Goal: Task Accomplishment & Management: Manage account settings

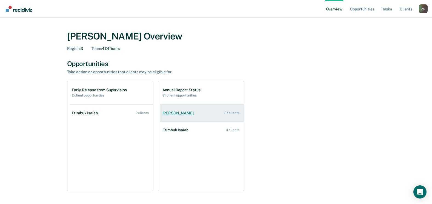
click at [169, 114] on div "[PERSON_NAME]" at bounding box center [179, 113] width 33 height 5
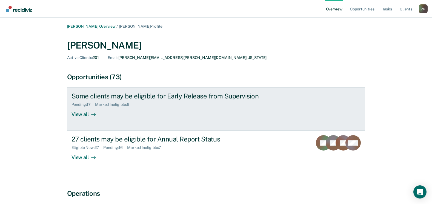
click at [87, 115] on div "View all" at bounding box center [87, 112] width 31 height 11
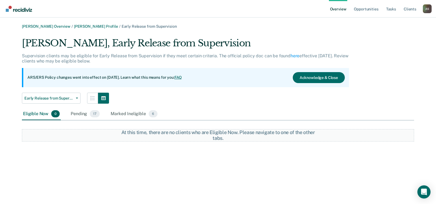
click at [39, 115] on div "Eligible Now 0" at bounding box center [41, 114] width 39 height 12
click at [87, 113] on div "Pending 17" at bounding box center [85, 114] width 31 height 12
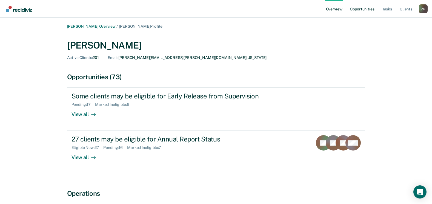
click at [357, 8] on link "Opportunities" at bounding box center [362, 9] width 27 height 18
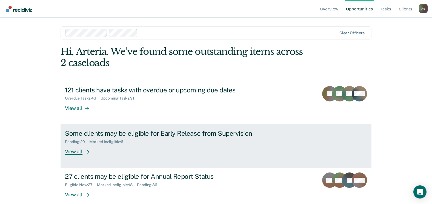
click at [178, 137] on div "Some clients may be eligible for Early Release from Supervision" at bounding box center [161, 133] width 192 height 8
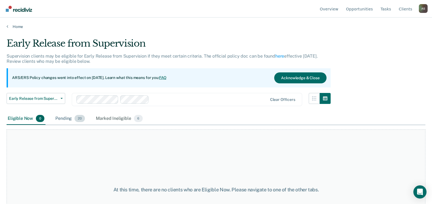
click at [67, 120] on div "Pending 20" at bounding box center [70, 119] width 32 height 12
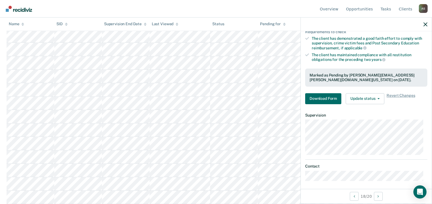
scroll to position [106, 0]
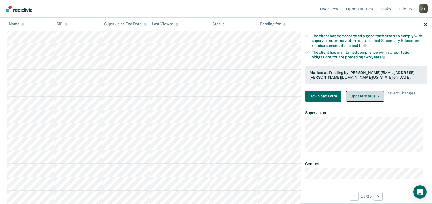
click at [380, 92] on button "Update status" at bounding box center [365, 96] width 39 height 11
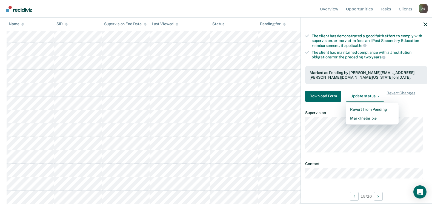
click at [409, 102] on div "Requirements validated by OIMS data Has been under supervision for at least one…" at bounding box center [366, 32] width 131 height 147
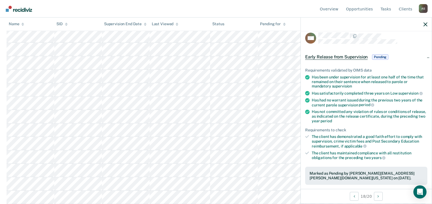
scroll to position [0, 0]
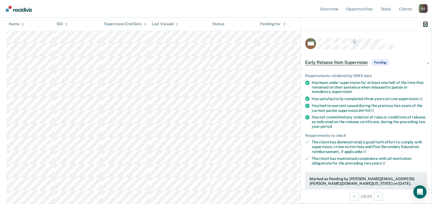
click at [425, 25] on icon "button" at bounding box center [426, 24] width 4 height 4
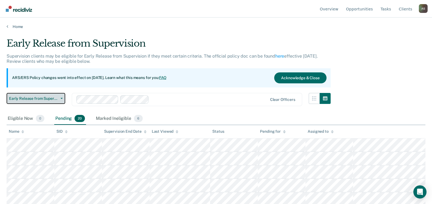
click at [60, 99] on span "button" at bounding box center [60, 98] width 4 height 1
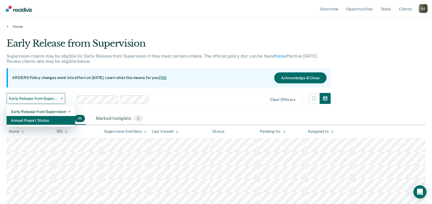
click at [47, 117] on div "Annual Report Status" at bounding box center [41, 120] width 60 height 9
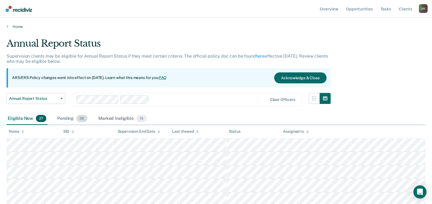
click at [62, 121] on div "Pending 36" at bounding box center [72, 119] width 32 height 12
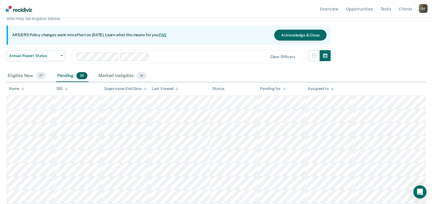
scroll to position [44, 0]
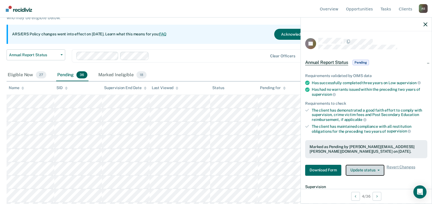
click at [370, 170] on button "Update status" at bounding box center [365, 170] width 39 height 11
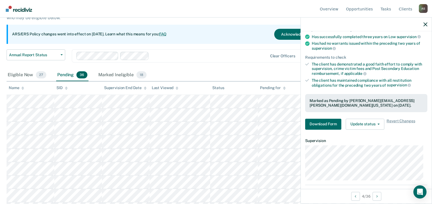
scroll to position [47, 0]
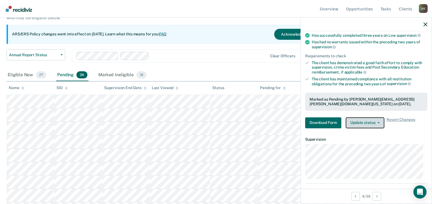
click at [370, 123] on button "Update status" at bounding box center [365, 122] width 39 height 11
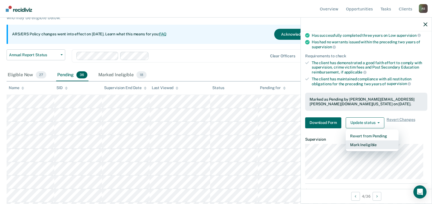
click at [367, 143] on button "Mark Ineligible" at bounding box center [372, 144] width 53 height 9
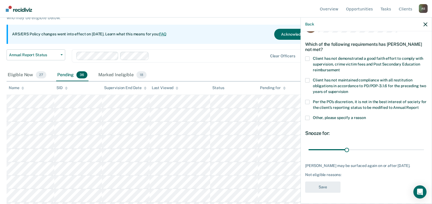
scroll to position [22, 0]
drag, startPoint x: 346, startPoint y: 149, endPoint x: 434, endPoint y: 145, distance: 88.6
type input "90"
click at [424, 145] on input "range" at bounding box center [367, 150] width 116 height 10
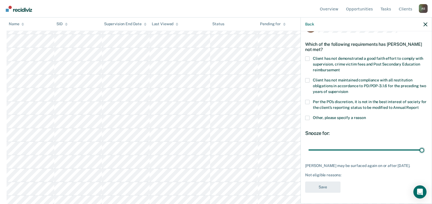
scroll to position [89, 0]
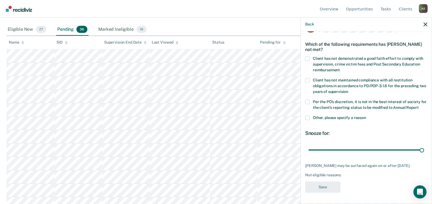
click at [309, 56] on span at bounding box center [307, 58] width 4 height 4
click at [340, 68] on input "Client has not demonstrated a good faith effort to comply with supervision, cri…" at bounding box center [340, 68] width 0 height 0
click at [307, 118] on span at bounding box center [307, 118] width 4 height 4
click at [366, 116] on input "Other, please specify a reason" at bounding box center [366, 116] width 0 height 0
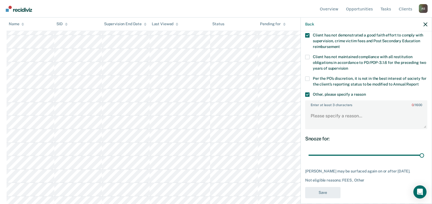
scroll to position [50, 0]
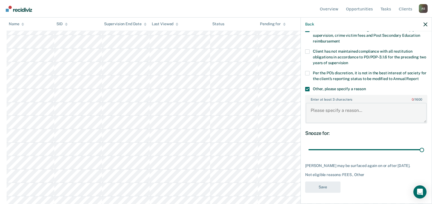
click at [322, 112] on textarea "Enter at least 3 characters 0 / 1600" at bounding box center [366, 113] width 121 height 20
type textarea "high fee balance"
click at [323, 188] on button "Save" at bounding box center [322, 186] width 35 height 11
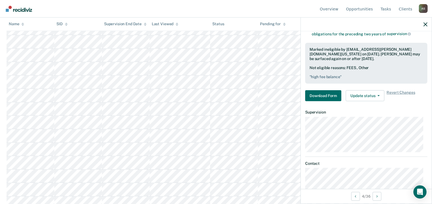
scroll to position [109, 0]
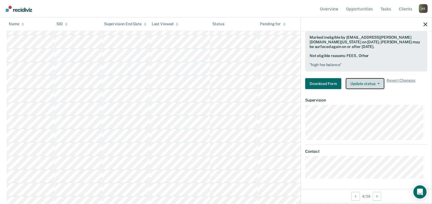
click at [377, 86] on button "Update status" at bounding box center [365, 83] width 39 height 11
click at [413, 94] on article "TL Annual Report Status Currently ineligible Requirements validated by OIMS dat…" at bounding box center [366, 53] width 122 height 250
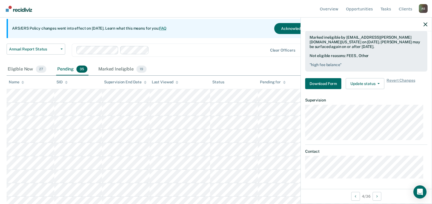
scroll to position [0, 0]
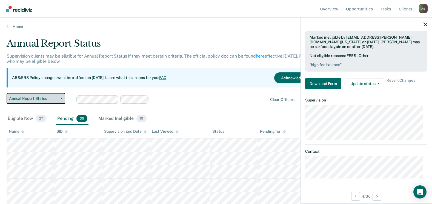
click at [57, 99] on span "Annual Report Status" at bounding box center [33, 98] width 49 height 5
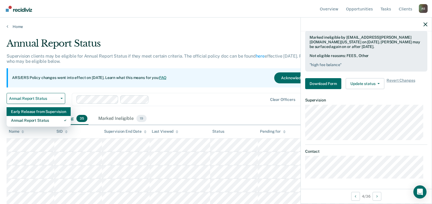
click at [39, 113] on div "Early Release from Supervision" at bounding box center [38, 111] width 55 height 9
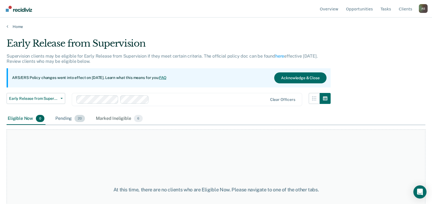
click at [62, 119] on div "Pending 20" at bounding box center [70, 119] width 32 height 12
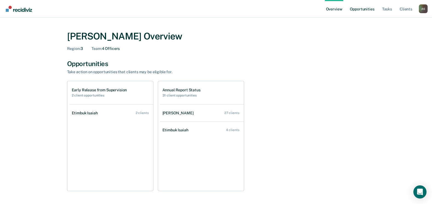
click at [369, 11] on link "Opportunities" at bounding box center [362, 9] width 27 height 18
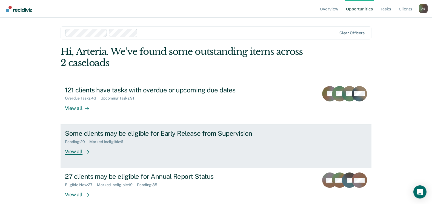
click at [159, 133] on div "Some clients may be eligible for Early Release from Supervision" at bounding box center [161, 133] width 192 height 8
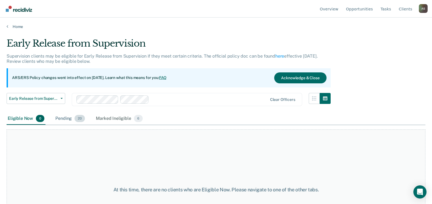
click at [78, 119] on span "20" at bounding box center [80, 118] width 10 height 7
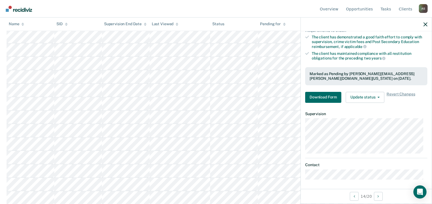
scroll to position [106, 0]
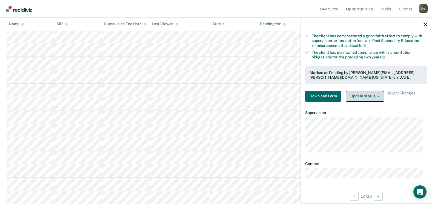
click at [355, 93] on button "Update status" at bounding box center [365, 96] width 39 height 11
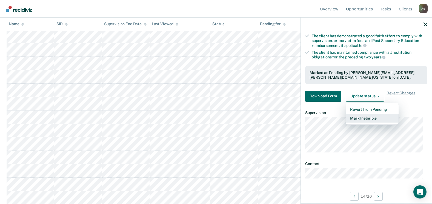
click at [363, 117] on button "Mark Ineligible" at bounding box center [372, 118] width 53 height 9
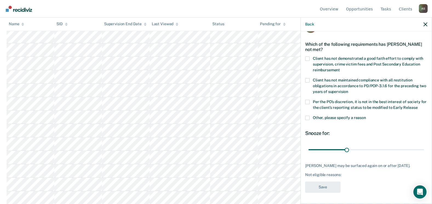
scroll to position [21, 0]
click at [307, 56] on span at bounding box center [307, 58] width 4 height 4
click at [340, 68] on input "Client has not demonstrated a good faith effort to comply with supervision, cri…" at bounding box center [340, 68] width 0 height 0
click at [310, 116] on label "Other, please specify a reason" at bounding box center [366, 119] width 122 height 6
click at [366, 116] on input "Other, please specify a reason" at bounding box center [366, 116] width 0 height 0
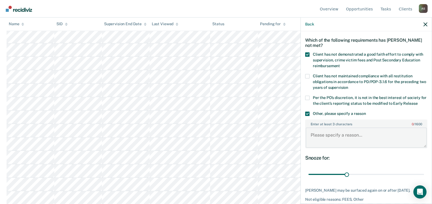
click at [327, 143] on textarea "Enter at least 3 characters 0 / 1600" at bounding box center [366, 137] width 121 height 20
type textarea "fees"
drag, startPoint x: 345, startPoint y: 175, endPoint x: 429, endPoint y: 167, distance: 84.2
type input "90"
click at [424, 170] on input "range" at bounding box center [367, 175] width 116 height 10
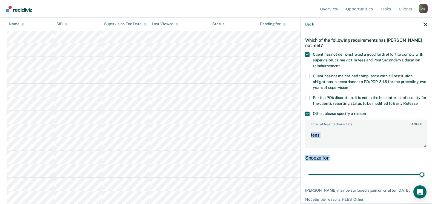
drag, startPoint x: 427, startPoint y: 150, endPoint x: 428, endPoint y: 177, distance: 26.9
click at [428, 177] on div "JH Which of the following requirements has James Haynes not met? Client has not…" at bounding box center [366, 116] width 131 height 171
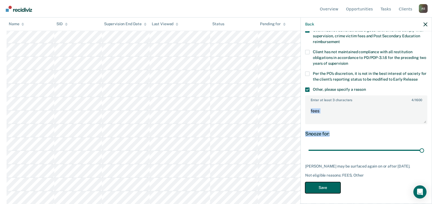
click at [322, 190] on button "Save" at bounding box center [322, 187] width 35 height 11
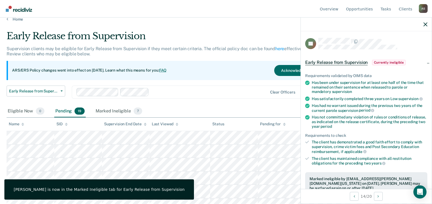
scroll to position [7, 0]
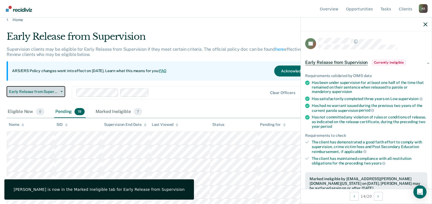
click at [56, 94] on span "Early Release from Supervision" at bounding box center [33, 91] width 49 height 5
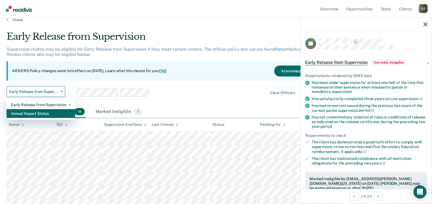
click at [40, 114] on div "Annual Report Status" at bounding box center [41, 113] width 60 height 9
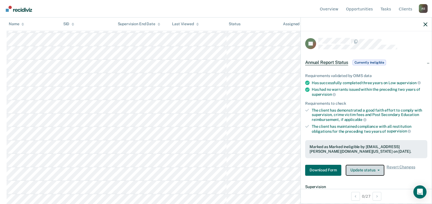
click at [375, 169] on button "Update status" at bounding box center [365, 170] width 39 height 11
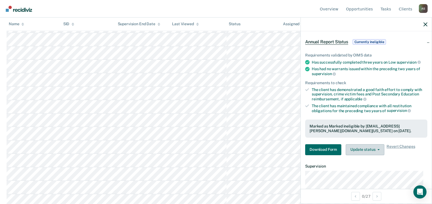
scroll to position [25, 0]
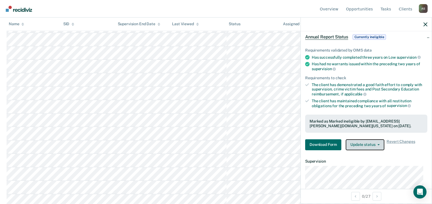
click at [380, 144] on button "Update status" at bounding box center [365, 144] width 39 height 11
click at [409, 156] on article "JH Annual Report Status Currently ineligible Requirements validated by OIMS dat…" at bounding box center [366, 119] width 122 height 215
click at [426, 25] on icon "button" at bounding box center [426, 24] width 4 height 4
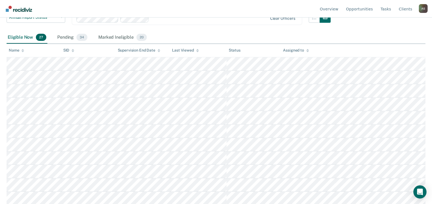
scroll to position [0, 0]
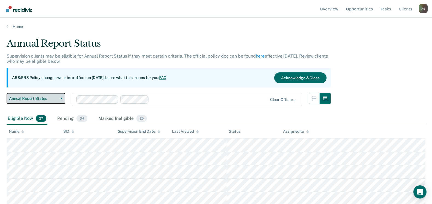
click at [55, 96] on span "Annual Report Status" at bounding box center [33, 98] width 49 height 5
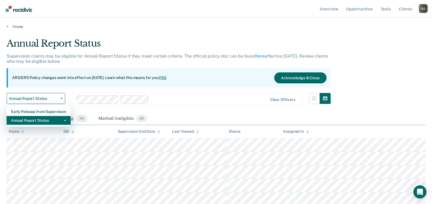
click at [40, 118] on div "Annual Report Status" at bounding box center [38, 120] width 55 height 9
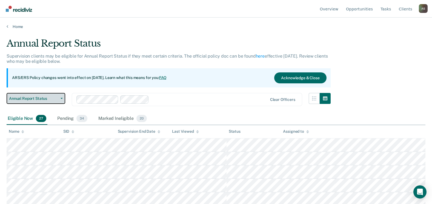
click at [45, 97] on span "Annual Report Status" at bounding box center [33, 98] width 49 height 5
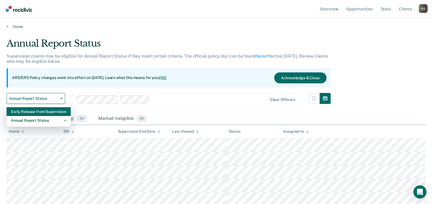
click at [43, 111] on div "Early Release from Supervision" at bounding box center [38, 111] width 55 height 9
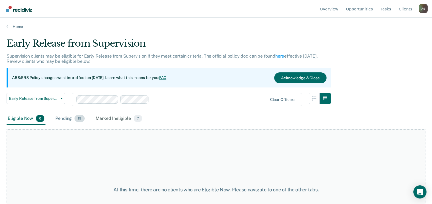
click at [59, 113] on div "Pending 19" at bounding box center [70, 119] width 32 height 12
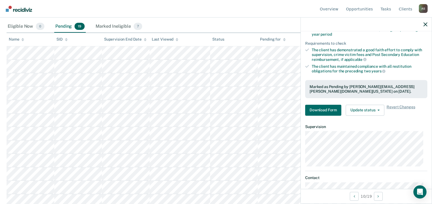
scroll to position [95, 0]
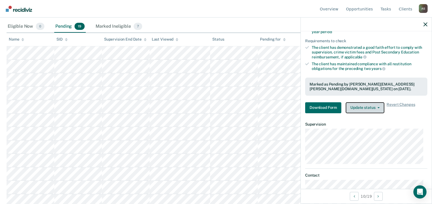
click at [365, 108] on button "Update status" at bounding box center [365, 107] width 39 height 11
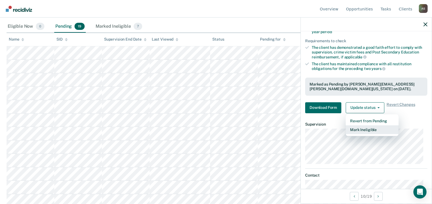
click at [364, 129] on button "Mark Ineligible" at bounding box center [372, 129] width 53 height 9
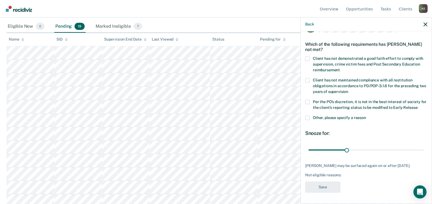
click at [310, 49] on div "Which of the following requirements has Theodore Roberts not met?" at bounding box center [366, 46] width 122 height 19
click at [308, 56] on span at bounding box center [307, 58] width 4 height 4
click at [340, 68] on input "Client has not demonstrated a good faith effort to comply with supervision, cri…" at bounding box center [340, 68] width 0 height 0
click at [309, 108] on div "Per the PO’s discretion, it is not in the best interest of society for the clie…" at bounding box center [366, 108] width 122 height 16
click at [309, 116] on span at bounding box center [307, 118] width 4 height 4
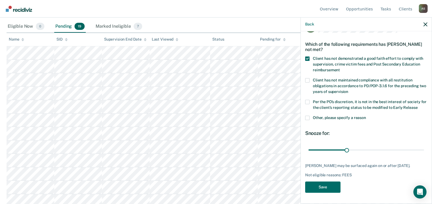
click at [366, 116] on input "Other, please specify a reason" at bounding box center [366, 116] width 0 height 0
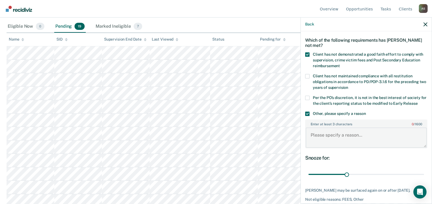
click at [330, 139] on textarea "Enter at least 3 characters 0 / 1600" at bounding box center [366, 137] width 121 height 20
type textarea "fee"
drag, startPoint x: 325, startPoint y: 136, endPoint x: 304, endPoint y: 136, distance: 21.1
click at [304, 136] on div "TR Which of the following requirements has Theodore Roberts not met? Client has…" at bounding box center [366, 116] width 131 height 171
click at [310, 97] on label "Per the PO’s discretion, it is not in the best interest of society for the clie…" at bounding box center [366, 102] width 122 height 12
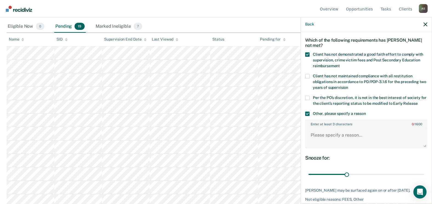
click at [418, 101] on input "Per the PO’s discretion, it is not in the best interest of society for the clie…" at bounding box center [418, 101] width 0 height 0
click at [309, 111] on div "Per the PO’s discretion, it is not in the best interest of society for the clie…" at bounding box center [366, 104] width 122 height 16
click at [307, 112] on span at bounding box center [307, 114] width 4 height 4
click at [366, 112] on input "Other, please specify a reason" at bounding box center [366, 112] width 0 height 0
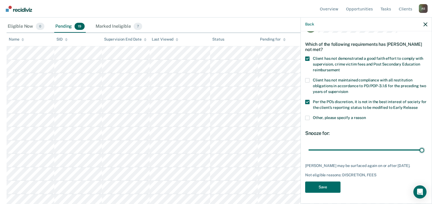
drag, startPoint x: 318, startPoint y: 144, endPoint x: 436, endPoint y: 145, distance: 118.4
type input "365"
click at [424, 145] on input "range" at bounding box center [367, 150] width 116 height 10
click at [318, 189] on button "Save" at bounding box center [322, 186] width 35 height 11
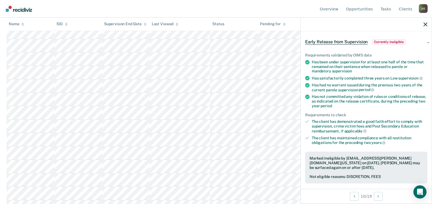
scroll to position [127, 0]
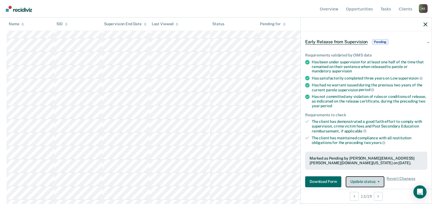
click at [372, 179] on button "Update status" at bounding box center [365, 181] width 39 height 11
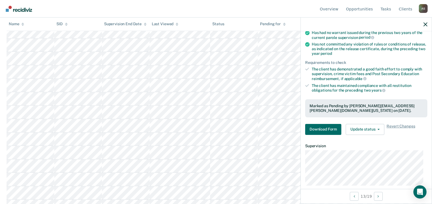
scroll to position [76, 0]
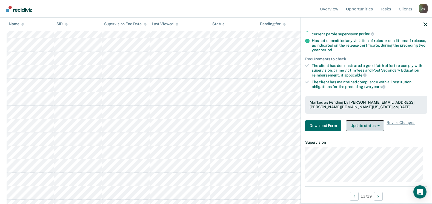
click at [366, 126] on button "Update status" at bounding box center [365, 125] width 39 height 11
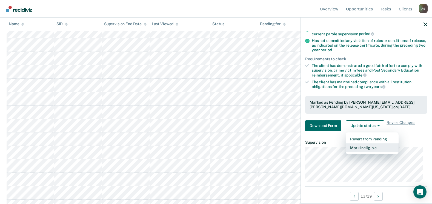
click at [364, 145] on button "Mark Ineligible" at bounding box center [372, 147] width 53 height 9
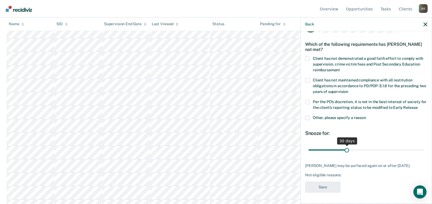
scroll to position [16, 0]
click at [308, 58] on span at bounding box center [307, 59] width 4 height 4
click at [340, 69] on input "Client has not demonstrated a good faith effort to comply with supervision, cri…" at bounding box center [340, 69] width 0 height 0
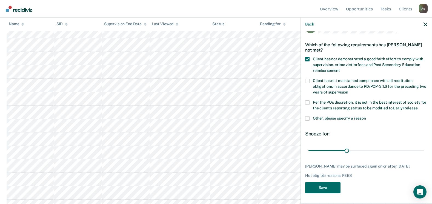
click at [307, 102] on span at bounding box center [307, 102] width 4 height 4
click at [418, 106] on input "Per the PO’s discretion, it is not in the best interest of society for the clie…" at bounding box center [418, 106] width 0 height 0
drag, startPoint x: 318, startPoint y: 150, endPoint x: 437, endPoint y: 153, distance: 119.2
type input "365"
click at [424, 153] on input "range" at bounding box center [367, 151] width 116 height 10
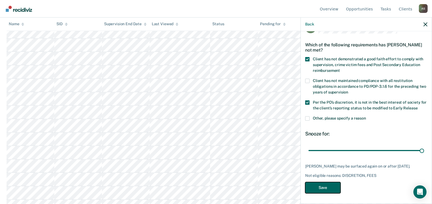
click at [335, 187] on button "Save" at bounding box center [322, 187] width 35 height 11
